Goal: Information Seeking & Learning: Learn about a topic

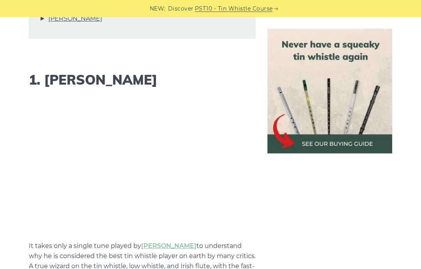
scroll to position [607, 0]
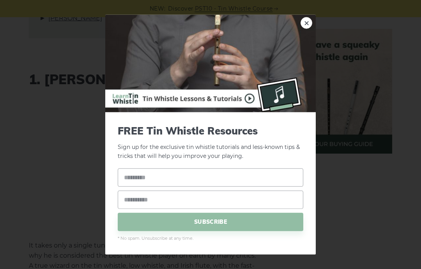
click at [301, 29] on link "×" at bounding box center [306, 23] width 12 height 12
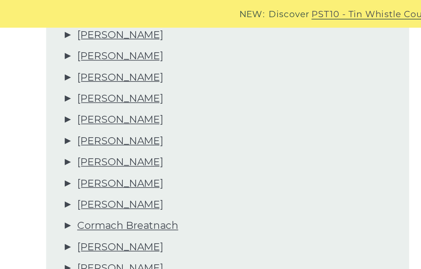
scroll to position [429, 0]
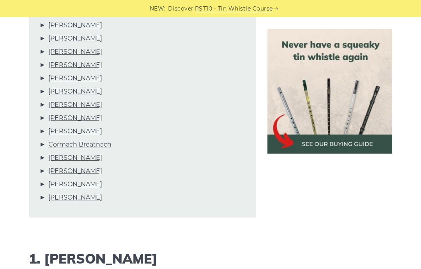
scroll to position [452, 0]
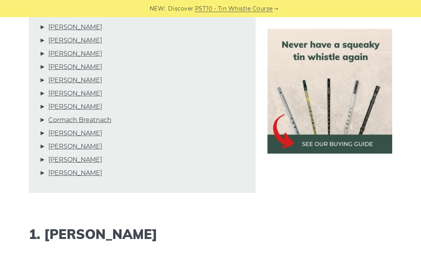
click at [87, 71] on link "[PERSON_NAME]" at bounding box center [75, 67] width 54 height 10
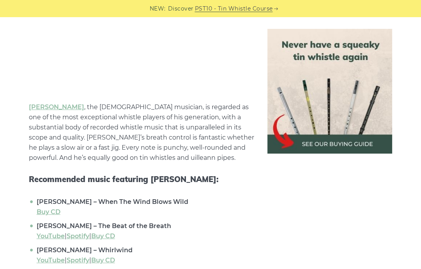
scroll to position [3354, 0]
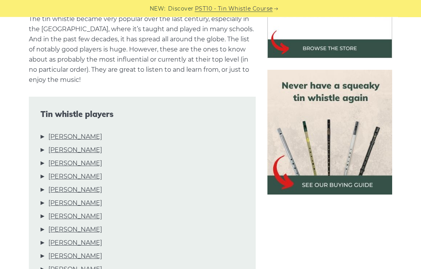
scroll to position [290, 0]
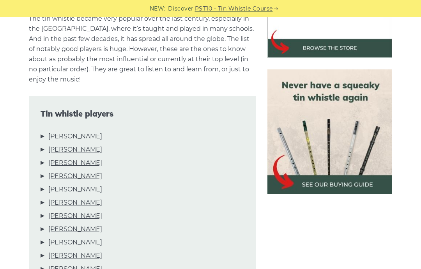
click at [85, 172] on link "[PERSON_NAME]" at bounding box center [75, 176] width 54 height 10
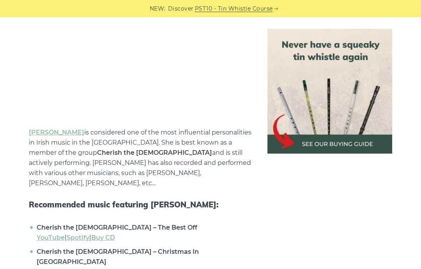
scroll to position [1521, 0]
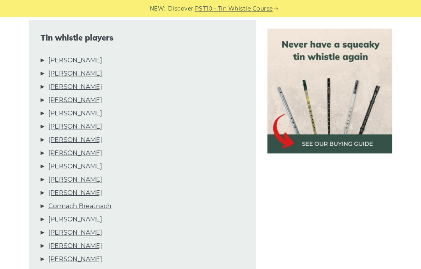
scroll to position [366, 0]
click at [74, 124] on link "[PERSON_NAME]" at bounding box center [75, 127] width 54 height 10
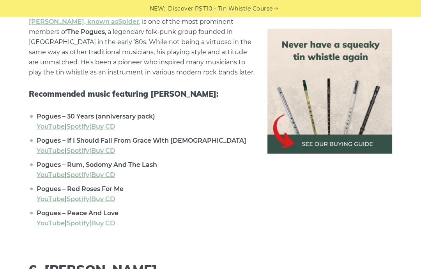
scroll to position [2637, 0]
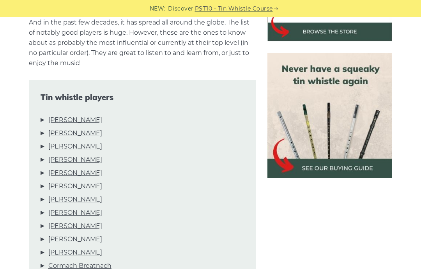
scroll to position [319, 0]
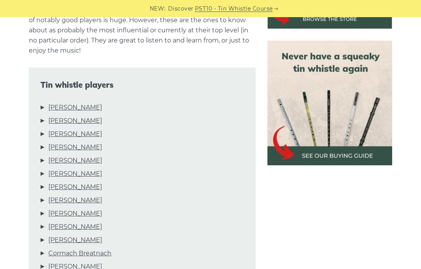
click at [78, 187] on link "[PERSON_NAME]" at bounding box center [75, 187] width 54 height 10
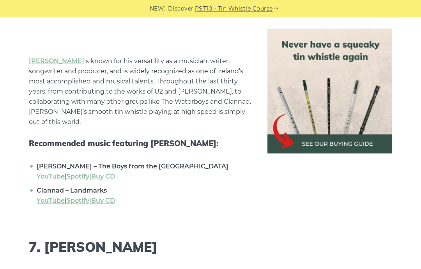
scroll to position [2812, 0]
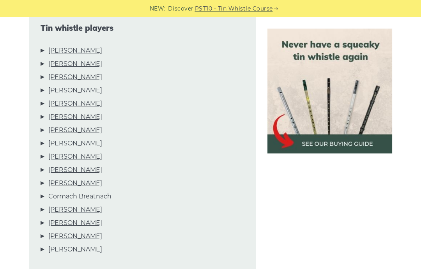
scroll to position [379, 0]
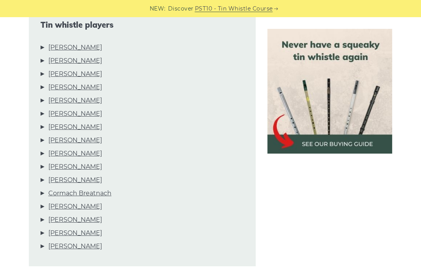
click at [79, 153] on link "[PERSON_NAME]" at bounding box center [75, 153] width 54 height 10
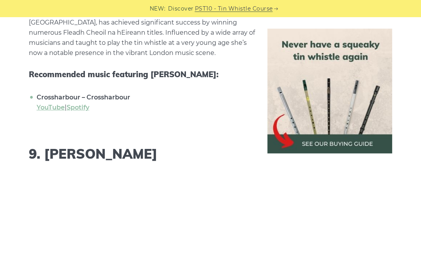
scroll to position [3593, 0]
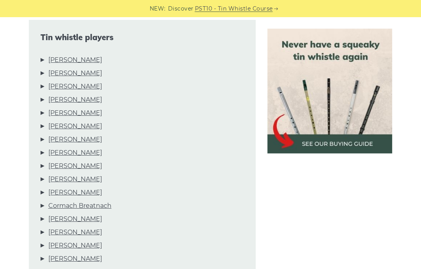
scroll to position [368, 0]
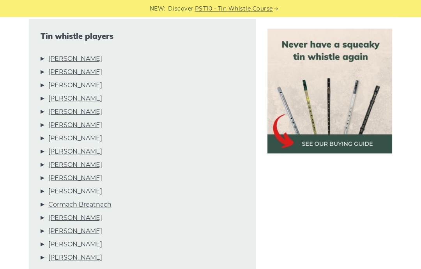
click at [83, 179] on link "[PERSON_NAME]" at bounding box center [75, 178] width 54 height 10
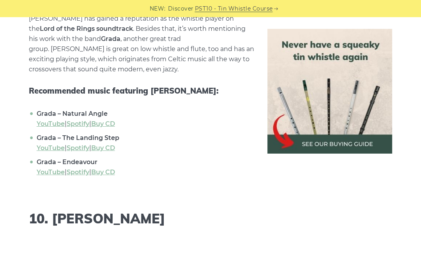
scroll to position [3887, 0]
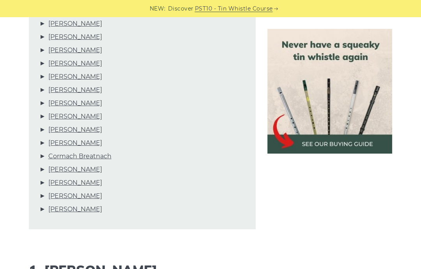
scroll to position [419, 0]
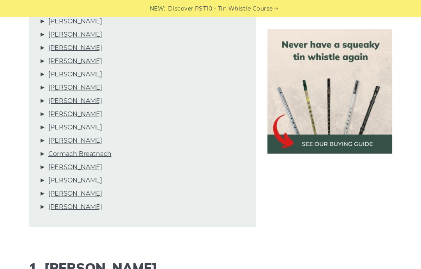
click at [98, 153] on link "Cormach Breatnach" at bounding box center [79, 154] width 63 height 10
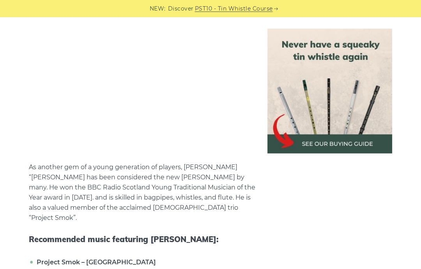
scroll to position [4398, 0]
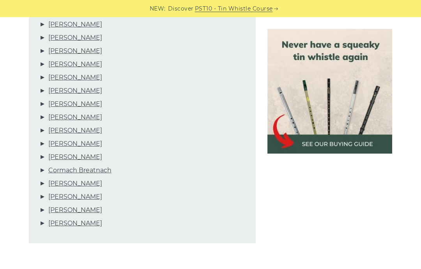
scroll to position [421, 0]
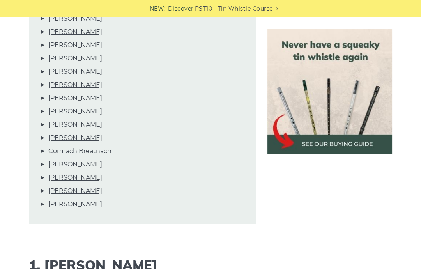
click at [78, 163] on link "[PERSON_NAME]" at bounding box center [75, 164] width 54 height 10
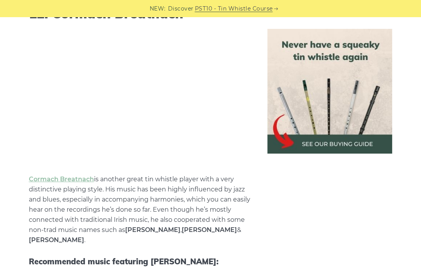
scroll to position [4741, 0]
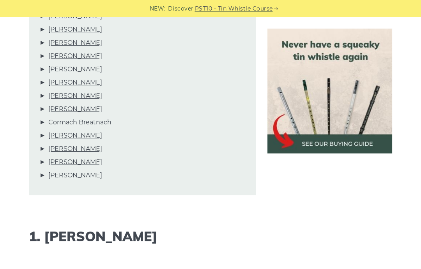
scroll to position [451, 0]
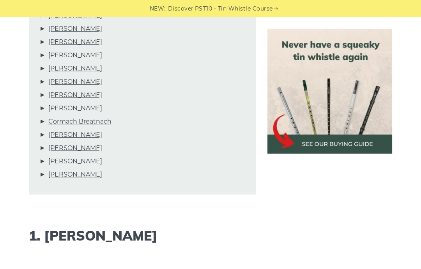
click at [88, 147] on link "[PERSON_NAME]" at bounding box center [75, 148] width 54 height 10
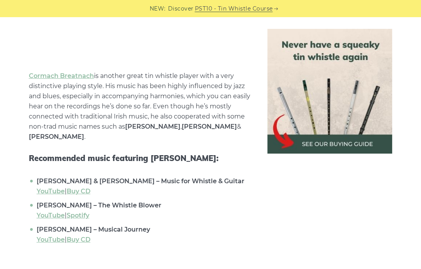
scroll to position [5421, 0]
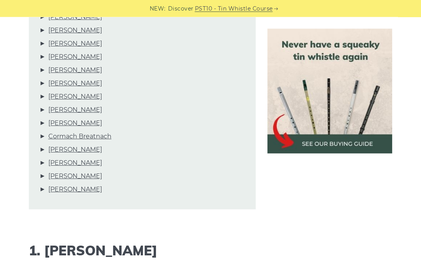
scroll to position [437, 0]
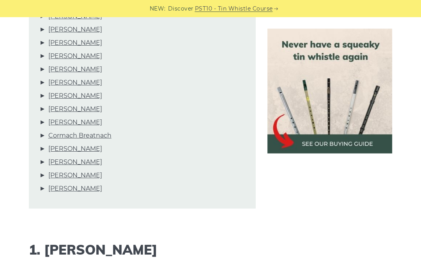
click at [98, 175] on link "[PERSON_NAME]" at bounding box center [75, 176] width 54 height 10
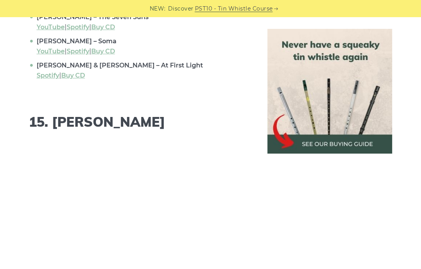
scroll to position [5798, 0]
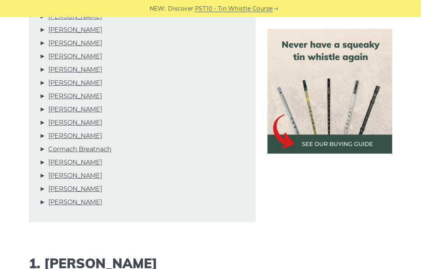
scroll to position [444, 0]
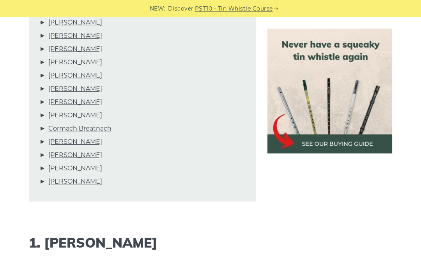
click at [80, 183] on link "[PERSON_NAME]" at bounding box center [75, 182] width 54 height 10
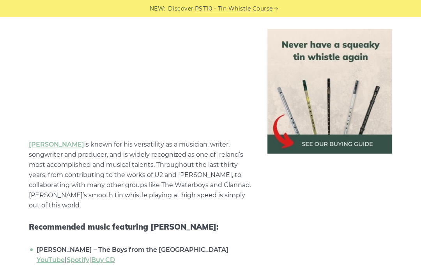
scroll to position [6151, 0]
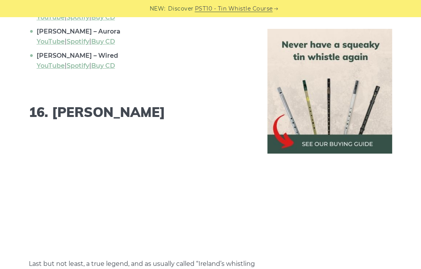
click at [304, 6] on div "NEW: Discover PST10 - Tin Whistle Course" at bounding box center [210, 8] width 421 height 17
click at [363, 4] on div "NEW: Discover PST10 - Tin Whistle Course" at bounding box center [210, 8] width 421 height 17
click at [307, 2] on div "NEW: Discover PST10 - Tin Whistle Course" at bounding box center [210, 8] width 421 height 17
